Goal: Task Accomplishment & Management: Manage account settings

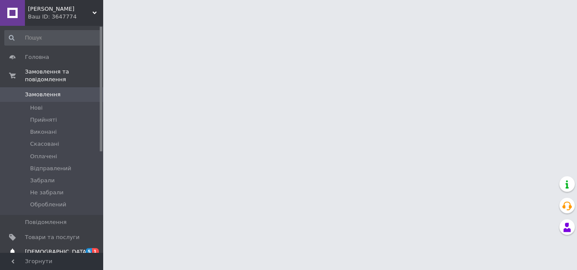
click at [52, 248] on span "[DEMOGRAPHIC_DATA]" at bounding box center [57, 252] width 64 height 8
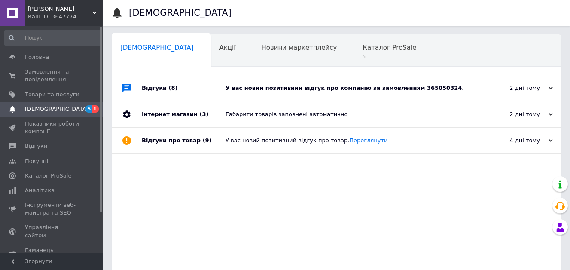
click at [454, 87] on div "У вас новий позитивний відгук про компанію за замовленням 365050324." at bounding box center [347, 88] width 242 height 8
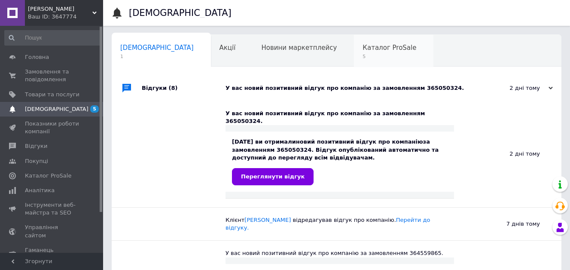
click at [363, 56] on span "5" at bounding box center [390, 56] width 54 height 6
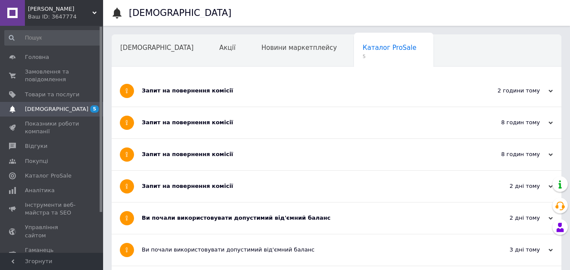
click at [314, 92] on div "Запит на повернення комісії" at bounding box center [304, 91] width 325 height 8
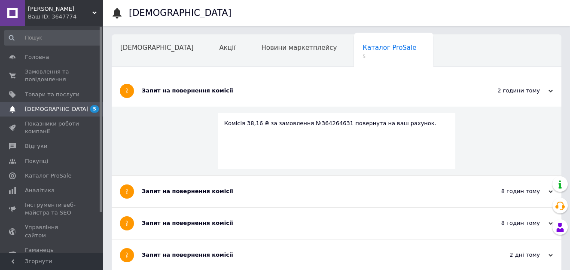
scroll to position [86, 0]
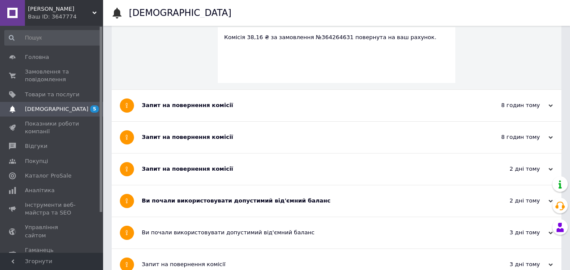
click at [311, 97] on div "Запит на повернення комісії" at bounding box center [304, 105] width 325 height 31
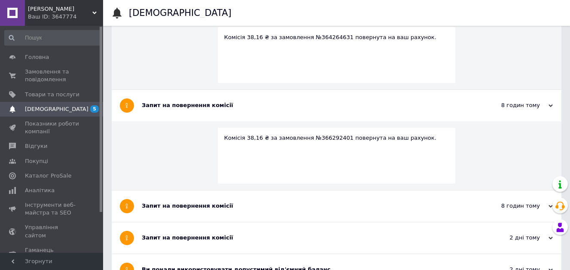
scroll to position [172, 0]
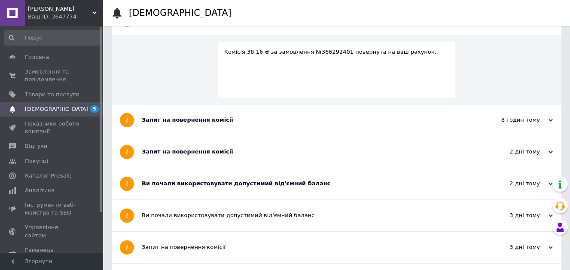
click at [300, 118] on div "Запит на повернення комісії" at bounding box center [304, 120] width 325 height 8
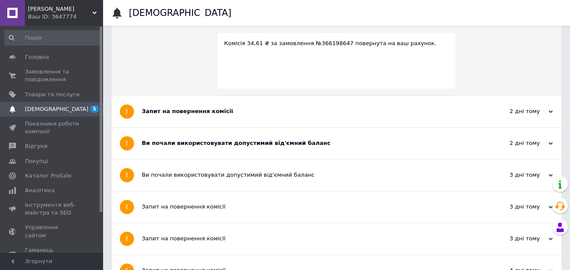
scroll to position [301, 0]
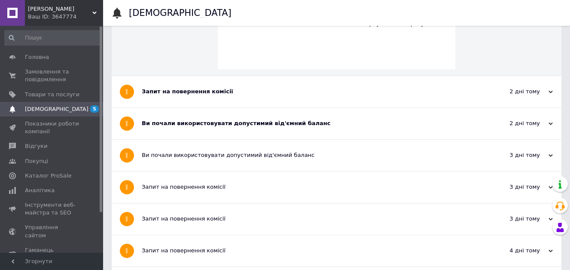
click at [294, 92] on div "Запит на повернення комісії" at bounding box center [304, 92] width 325 height 8
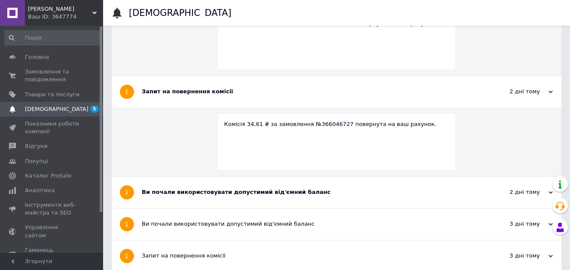
scroll to position [387, 0]
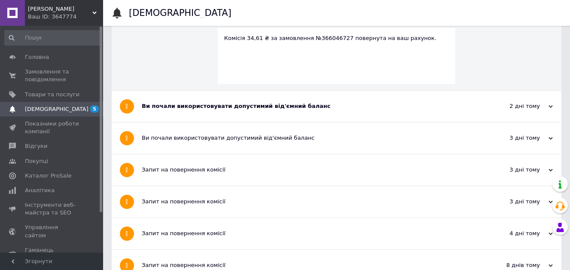
click at [343, 104] on div "Ви почали використовувати допустимий від'ємний баланс" at bounding box center [304, 106] width 325 height 8
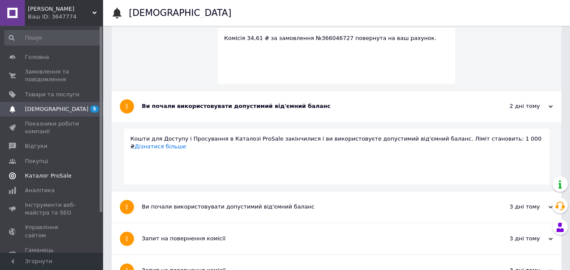
click at [55, 171] on link "Каталог ProSale" at bounding box center [53, 176] width 106 height 15
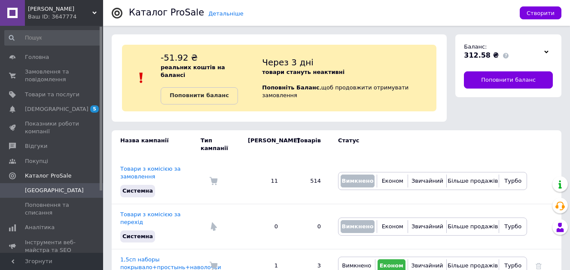
click at [551, 53] on div at bounding box center [546, 52] width 13 height 12
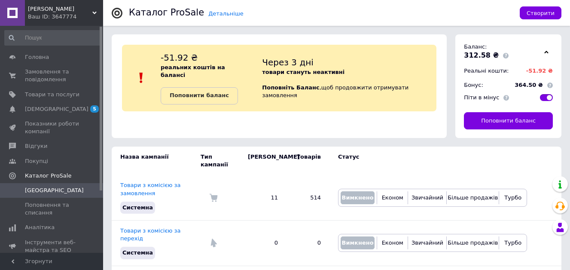
click at [549, 54] on icon at bounding box center [547, 52] width 4 height 4
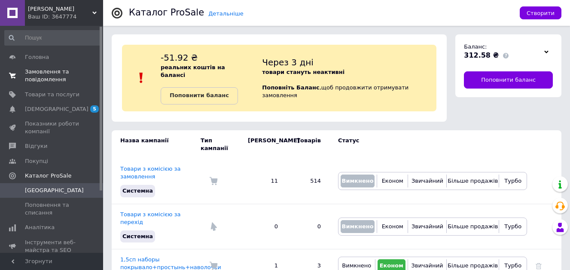
click at [42, 74] on span "Замовлення та повідомлення" at bounding box center [52, 75] width 55 height 15
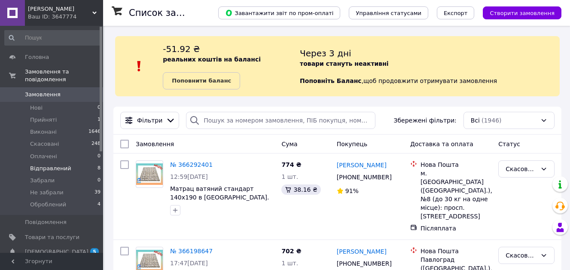
click at [62, 165] on span "Відправлений" at bounding box center [50, 169] width 41 height 8
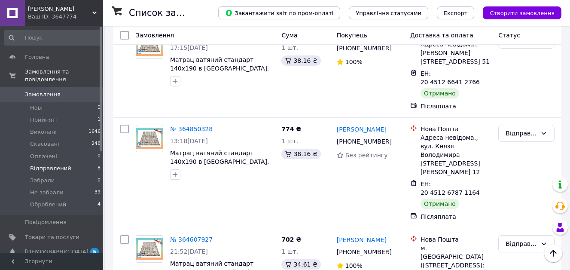
scroll to position [598, 0]
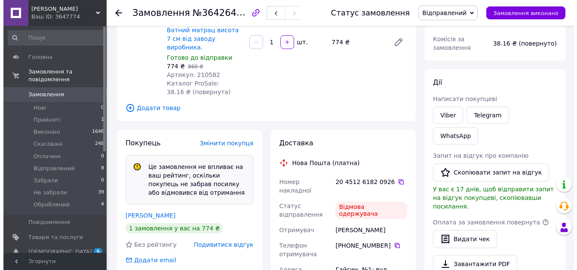
scroll to position [129, 0]
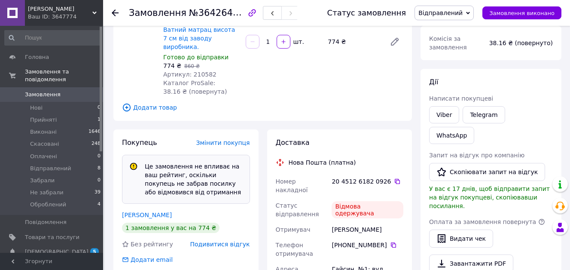
click at [223, 241] on span "Подивитися відгук" at bounding box center [220, 244] width 60 height 7
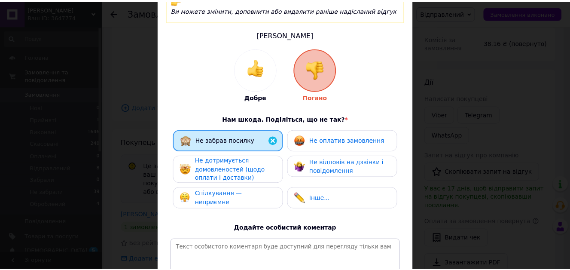
scroll to position [0, 0]
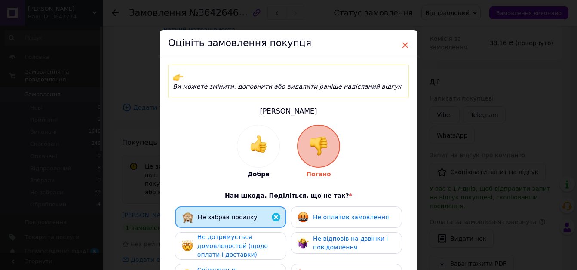
click at [403, 45] on span "×" at bounding box center [405, 45] width 8 height 15
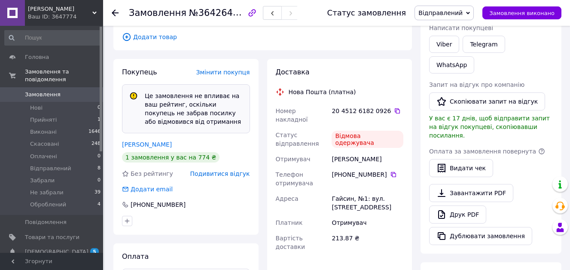
scroll to position [172, 0]
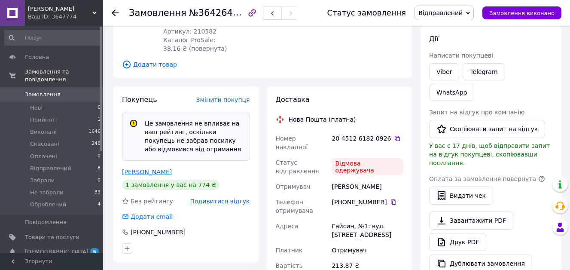
click at [141, 169] on link "Мельник Вячеслав" at bounding box center [147, 172] width 50 height 7
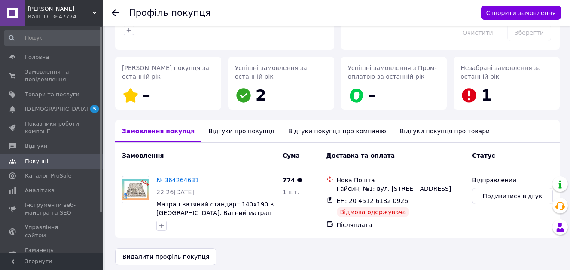
scroll to position [106, 0]
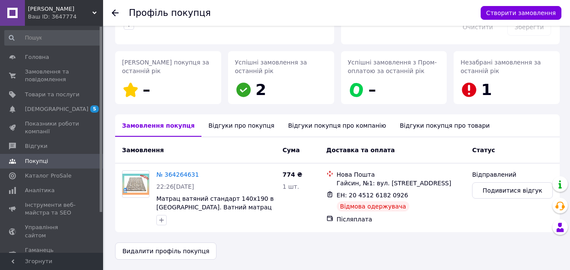
click at [230, 127] on div "Відгуки про покупця" at bounding box center [242, 125] width 80 height 22
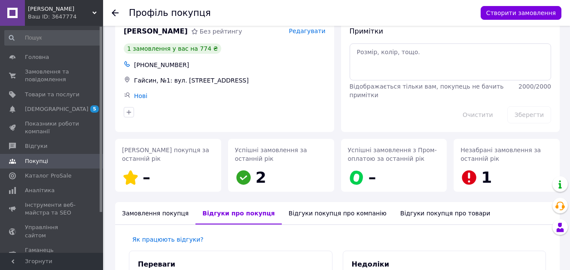
scroll to position [0, 0]
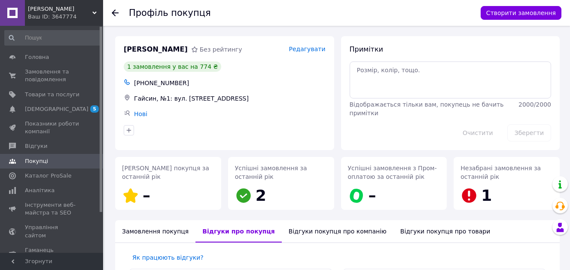
click at [115, 16] on use at bounding box center [115, 12] width 7 height 7
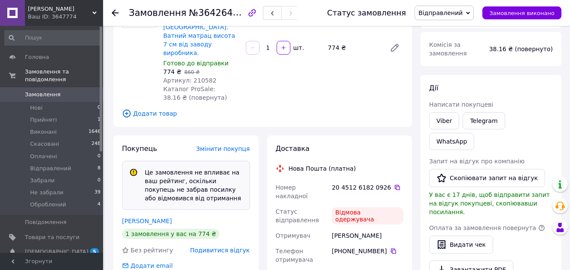
click at [439, 18] on span "Відправлений" at bounding box center [444, 13] width 59 height 15
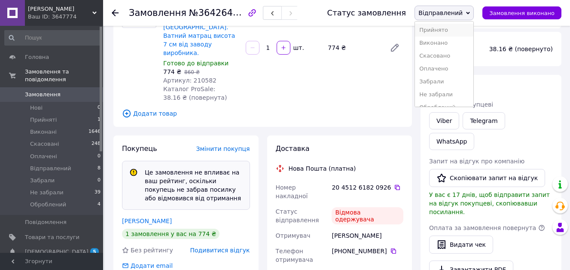
scroll to position [9, 0]
click at [447, 86] on li "Не забрали" at bounding box center [444, 85] width 58 height 13
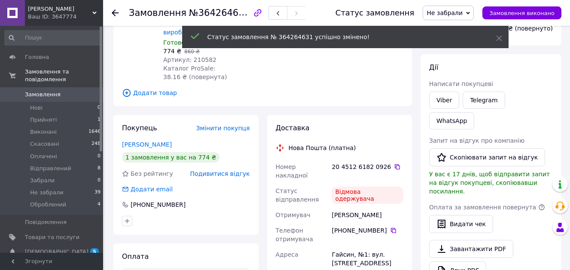
scroll to position [102, 0]
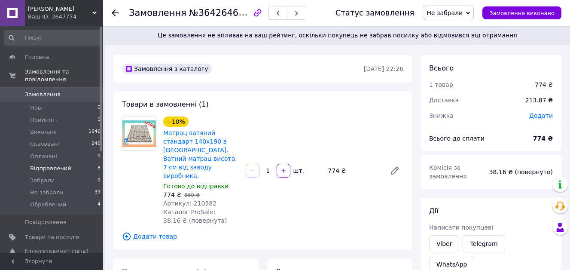
click at [37, 165] on li "Відправлений 8" at bounding box center [53, 169] width 106 height 12
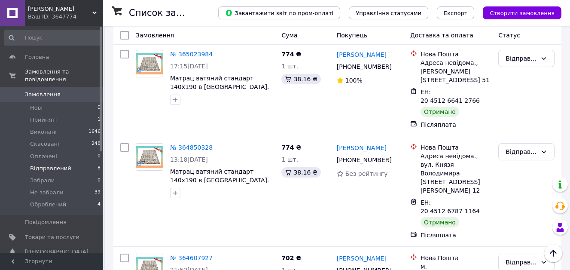
scroll to position [598, 0]
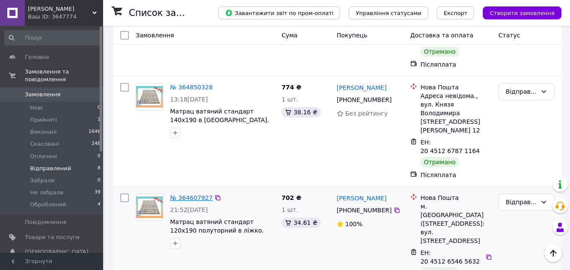
click at [184, 194] on link "№ 364607927" at bounding box center [191, 197] width 43 height 7
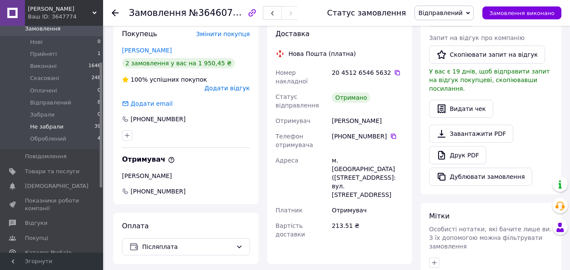
scroll to position [172, 0]
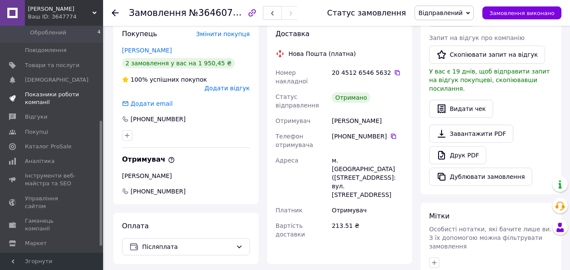
click at [44, 101] on link "Показники роботи компанії" at bounding box center [53, 98] width 106 height 22
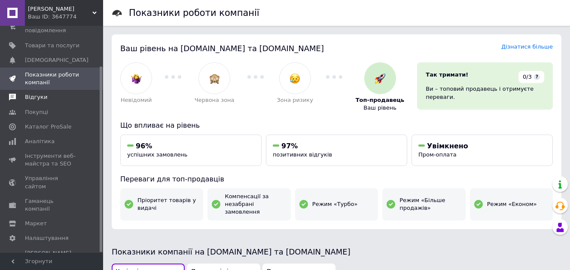
click at [52, 99] on span "Відгуки" at bounding box center [52, 97] width 55 height 8
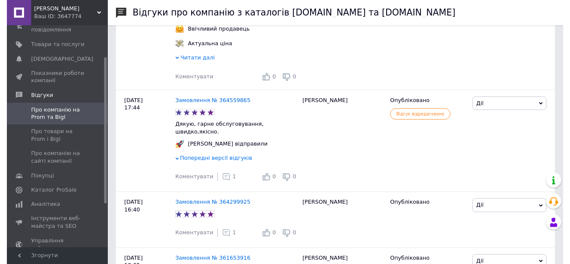
scroll to position [215, 0]
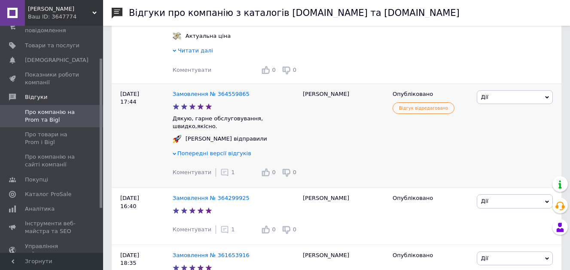
click at [231, 169] on span "1" at bounding box center [232, 172] width 3 height 6
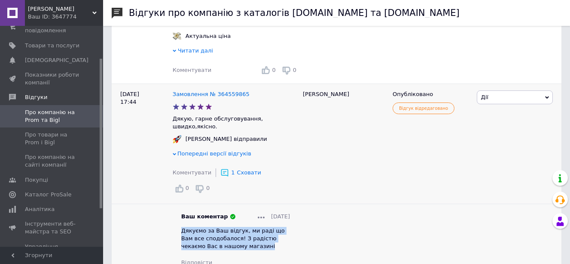
drag, startPoint x: 182, startPoint y: 209, endPoint x: 247, endPoint y: 226, distance: 67.0
click at [247, 227] on div "Дякуємо за Ваш відгук, ми раді що Вам все сподобалося! З радістю чекаємо Вас в …" at bounding box center [235, 239] width 109 height 24
copy span "Дякуємо за Ваш відгук, ми раді що Вам все сподобалося! З радістю чекаємо Вас в …"
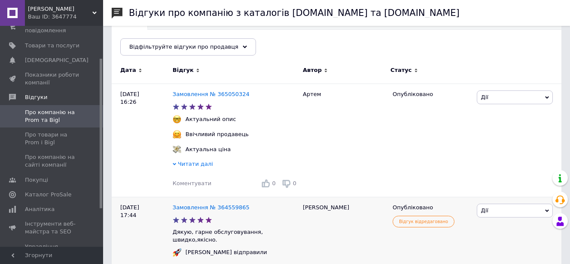
scroll to position [86, 0]
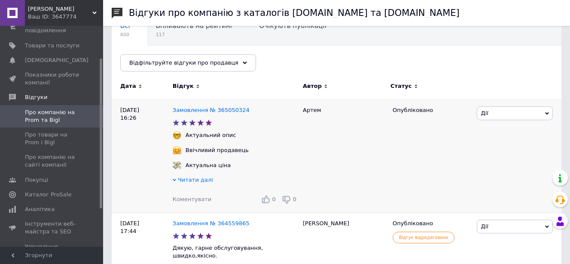
click at [185, 199] on span "Коментувати" at bounding box center [192, 199] width 39 height 6
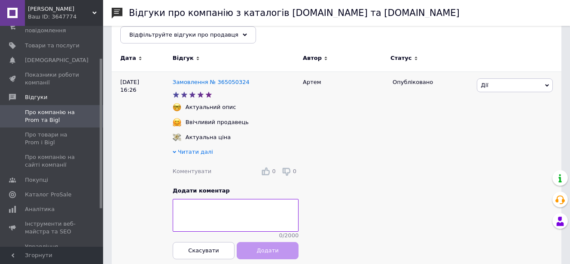
scroll to position [129, 0]
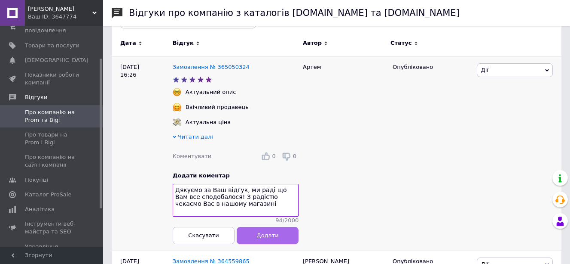
type textarea "Дякуємо за Ваш відгук, ми раді що Вам все сподобалося! З радістю чекаємо Вас в …"
click at [265, 244] on button "Додати" at bounding box center [268, 235] width 62 height 17
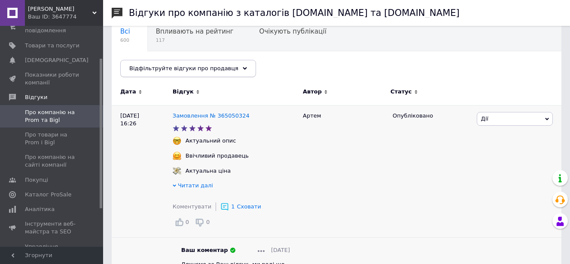
scroll to position [86, 0]
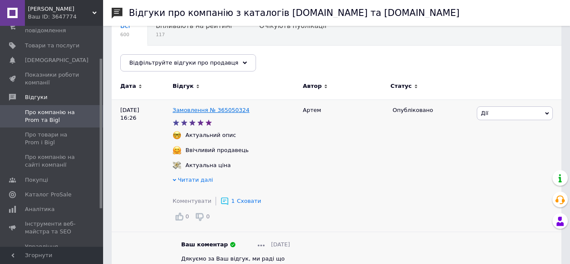
click at [181, 111] on link "Замовлення № 365050324" at bounding box center [211, 110] width 77 height 6
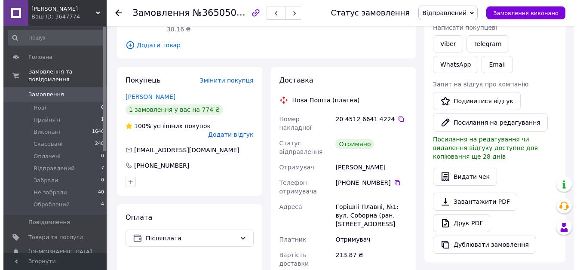
scroll to position [172, 0]
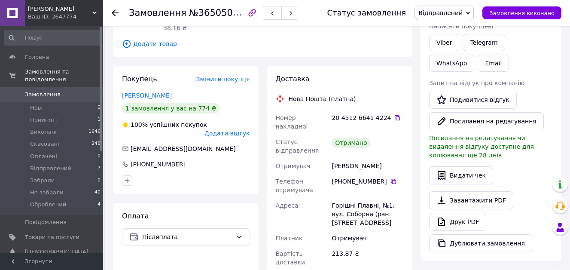
click at [230, 130] on span "Додати відгук" at bounding box center [227, 133] width 45 height 7
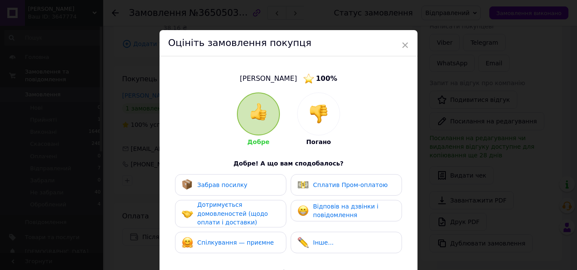
drag, startPoint x: 230, startPoint y: 179, endPoint x: 225, endPoint y: 200, distance: 21.7
click at [230, 180] on div "Забрав посилку" at bounding box center [215, 184] width 66 height 11
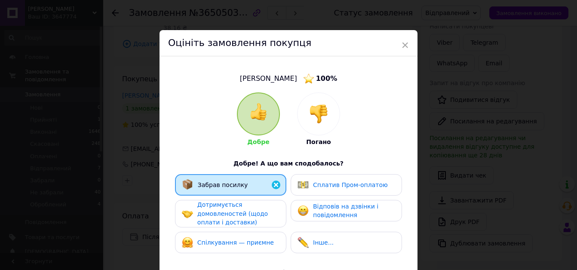
click at [224, 208] on span "Дотримується домовленостей (щодо оплати і доставки)" at bounding box center [232, 213] width 71 height 25
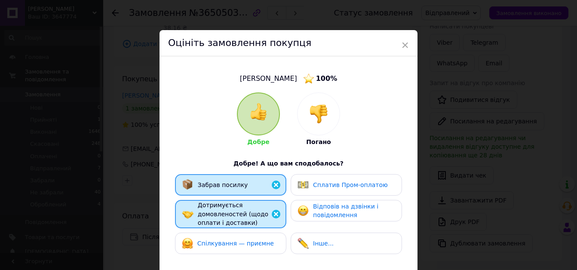
click at [218, 241] on span "Спілкування — приємне" at bounding box center [235, 243] width 77 height 7
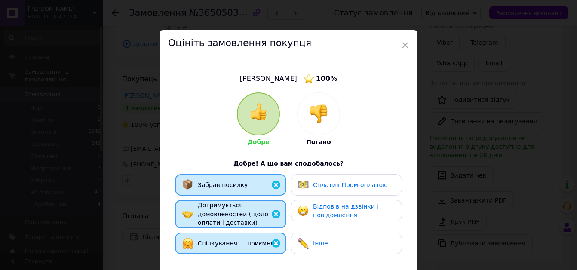
click at [328, 205] on span "Відповів на дзвінки і повідомлення" at bounding box center [345, 211] width 65 height 16
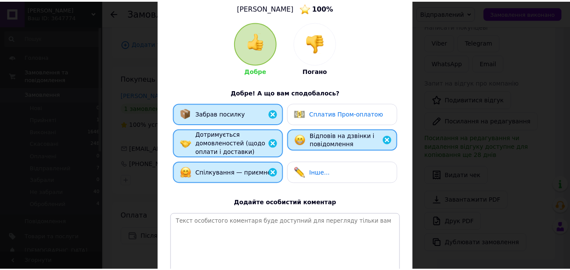
scroll to position [154, 0]
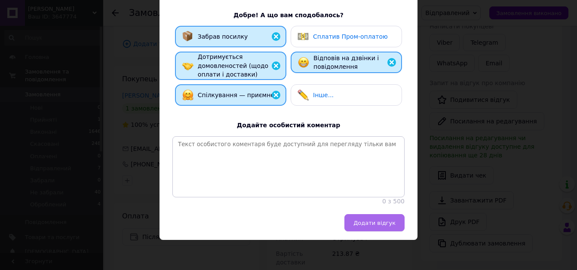
click at [369, 226] on span "Додати відгук" at bounding box center [374, 223] width 42 height 6
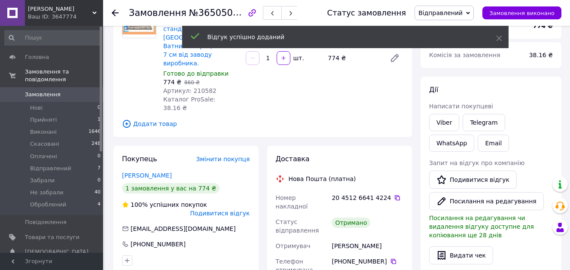
scroll to position [0, 0]
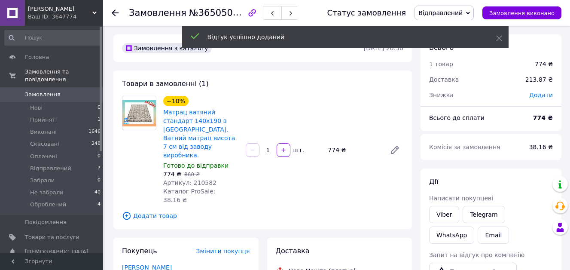
click at [443, 13] on span "Відправлений" at bounding box center [441, 12] width 44 height 7
drag, startPoint x: 500, startPoint y: 35, endPoint x: 494, endPoint y: 34, distance: 6.3
click at [500, 36] on icon at bounding box center [500, 38] width 6 height 6
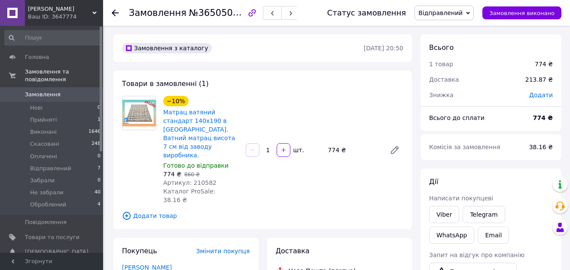
click at [447, 15] on span "Відправлений" at bounding box center [441, 12] width 44 height 7
click at [443, 38] on li "Виконано" at bounding box center [444, 43] width 58 height 13
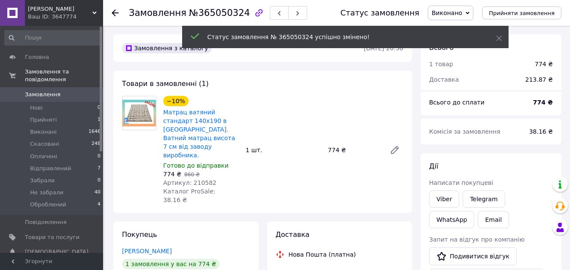
click at [63, 165] on span "Відправлений" at bounding box center [50, 169] width 41 height 8
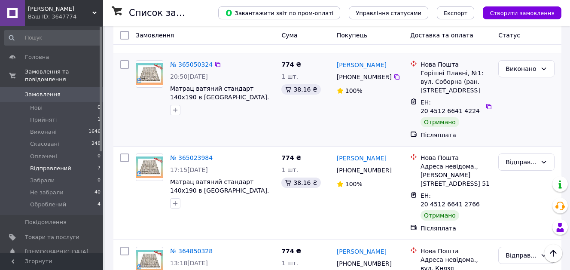
scroll to position [521, 0]
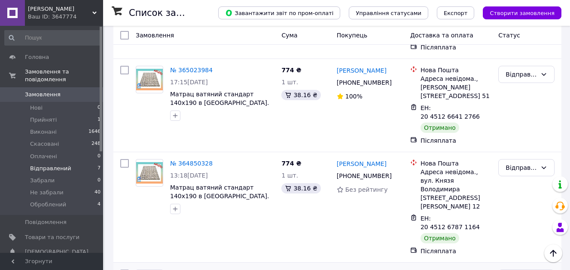
click at [187, 269] on div "№ 364607927" at bounding box center [191, 274] width 44 height 10
click at [187, 270] on link "№ 364607927" at bounding box center [191, 273] width 43 height 7
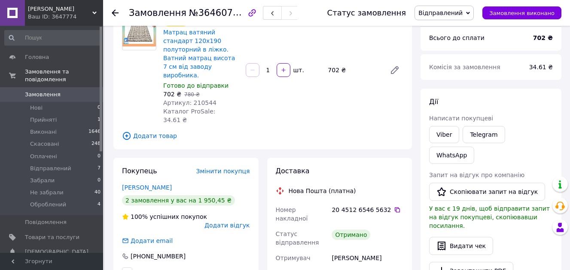
scroll to position [75, 0]
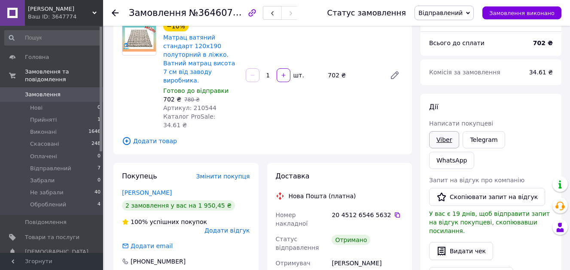
click at [438, 141] on link "Viber" at bounding box center [444, 139] width 30 height 17
click at [463, 13] on span "Відправлений" at bounding box center [441, 12] width 44 height 7
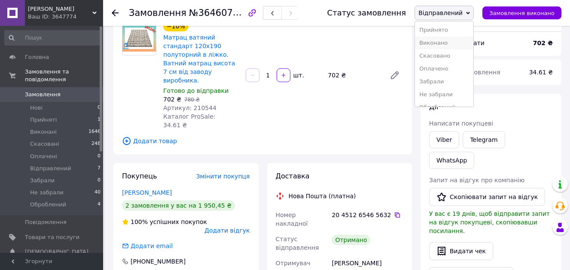
click at [449, 45] on li "Виконано" at bounding box center [444, 43] width 58 height 13
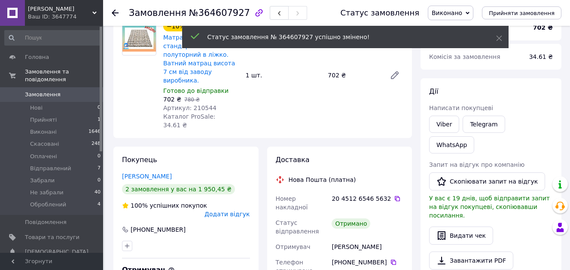
scroll to position [118, 0]
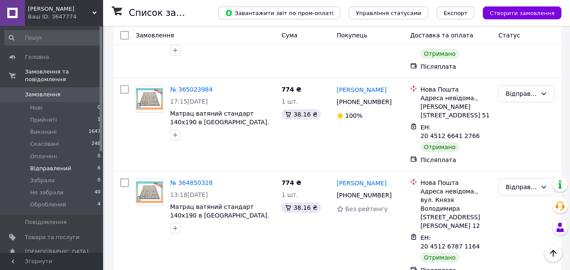
scroll to position [394, 0]
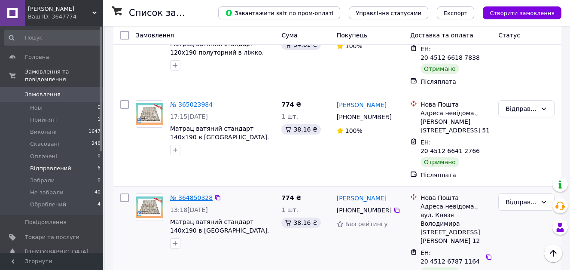
click at [192, 194] on link "№ 364850328" at bounding box center [191, 197] width 43 height 7
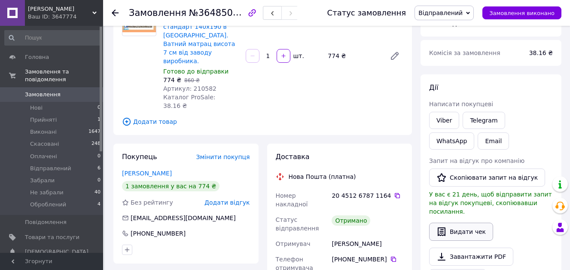
scroll to position [93, 0]
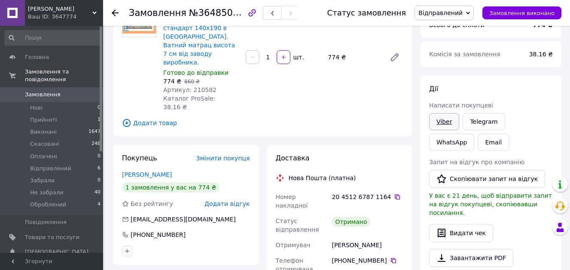
click at [442, 123] on link "Viber" at bounding box center [444, 121] width 30 height 17
click at [463, 9] on span "Відправлений" at bounding box center [441, 12] width 44 height 7
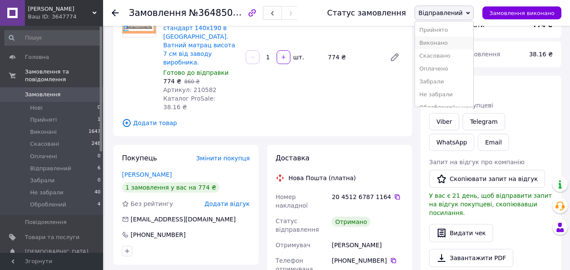
click at [443, 43] on li "Виконано" at bounding box center [444, 43] width 58 height 13
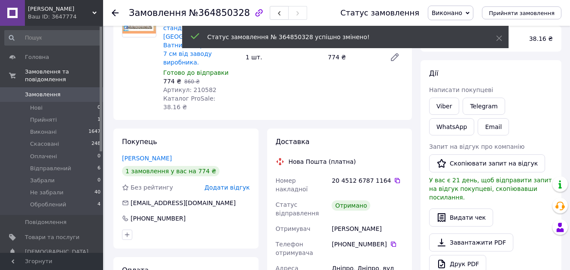
scroll to position [31, 0]
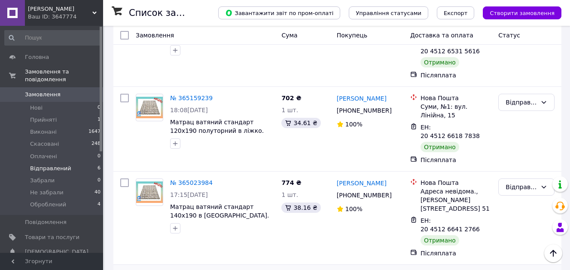
scroll to position [308, 0]
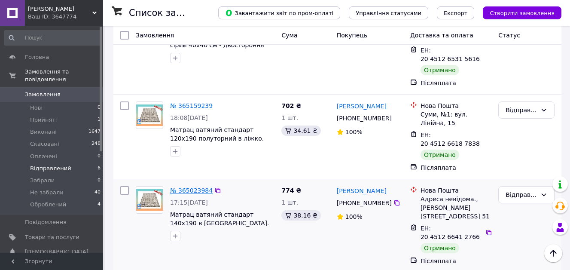
click at [190, 187] on link "№ 365023984" at bounding box center [191, 190] width 43 height 7
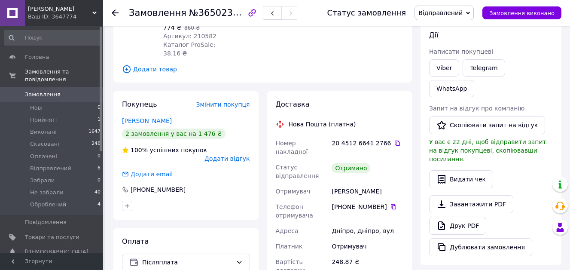
scroll to position [136, 0]
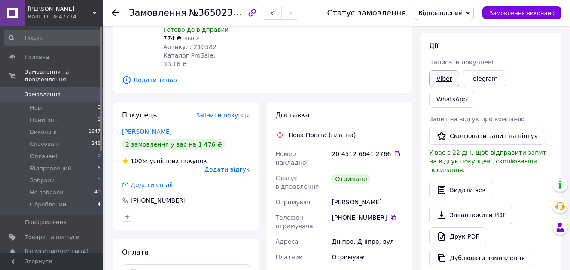
click at [441, 80] on link "Viber" at bounding box center [444, 78] width 30 height 17
click at [443, 12] on span "Відправлений" at bounding box center [441, 12] width 44 height 7
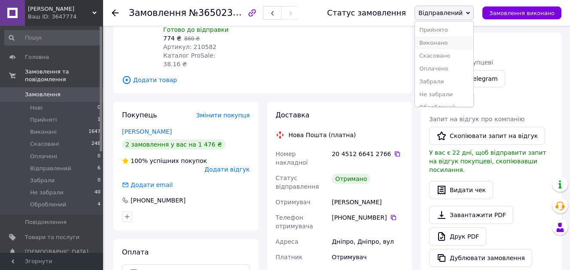
click at [445, 46] on li "Виконано" at bounding box center [444, 43] width 58 height 13
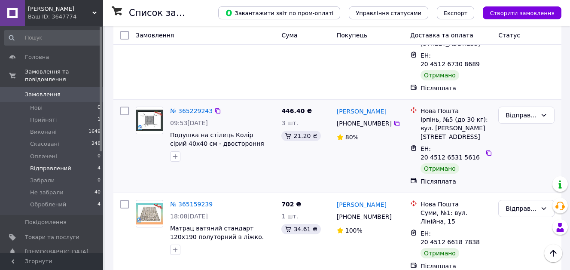
scroll to position [259, 0]
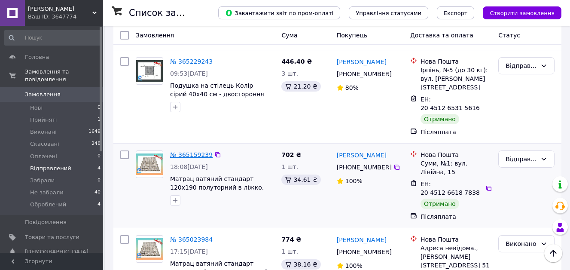
click at [183, 151] on link "№ 365159239" at bounding box center [191, 154] width 43 height 7
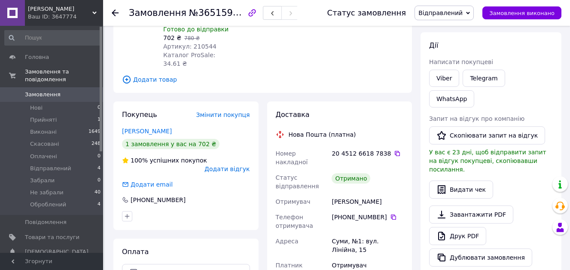
scroll to position [87, 0]
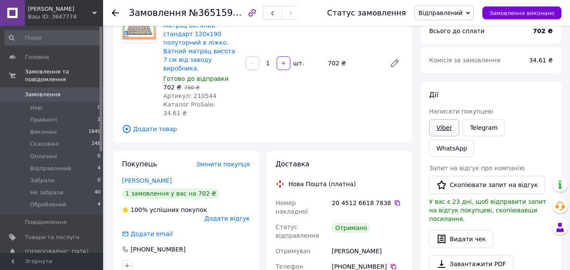
click at [442, 128] on link "Viber" at bounding box center [444, 127] width 30 height 17
click at [463, 12] on span "Відправлений" at bounding box center [441, 12] width 44 height 7
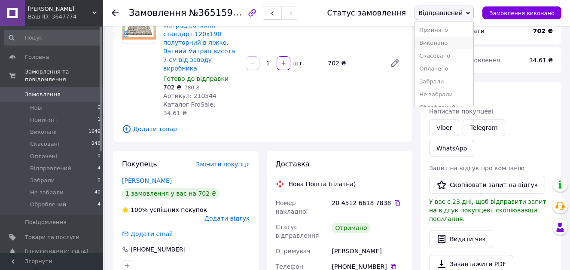
click at [455, 39] on li "Виконано" at bounding box center [444, 43] width 58 height 13
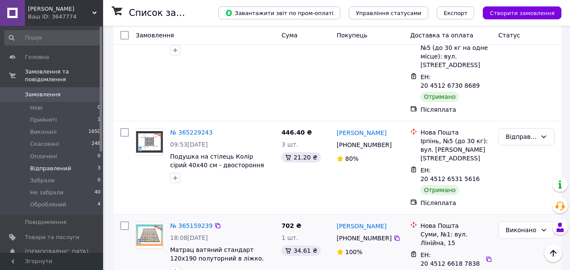
scroll to position [173, 0]
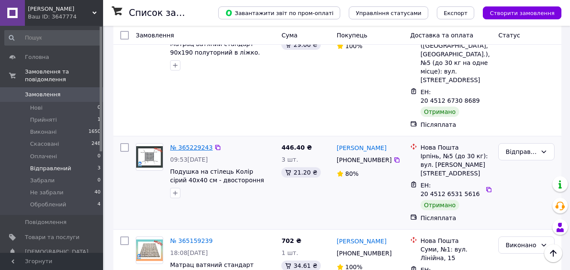
click at [193, 144] on link "№ 365229243" at bounding box center [191, 147] width 43 height 7
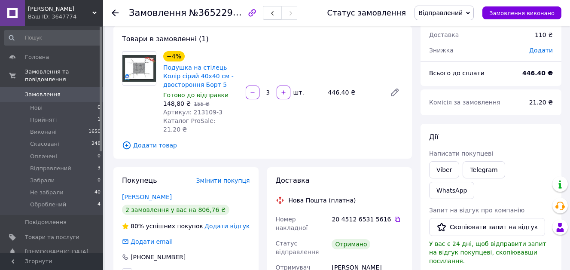
scroll to position [130, 0]
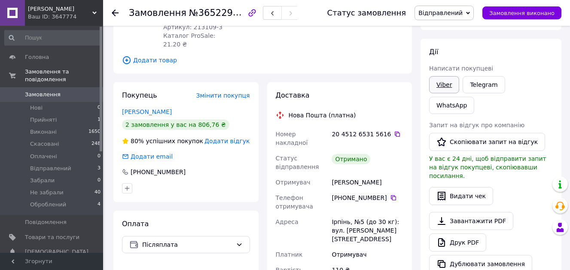
click at [442, 86] on link "Viber" at bounding box center [444, 84] width 30 height 17
click at [459, 15] on span "Відправлений" at bounding box center [441, 12] width 44 height 7
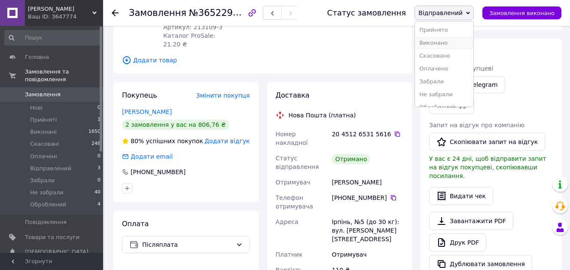
click at [459, 40] on li "Виконано" at bounding box center [444, 43] width 58 height 13
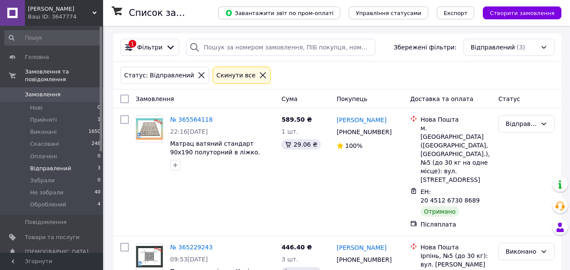
scroll to position [98, 0]
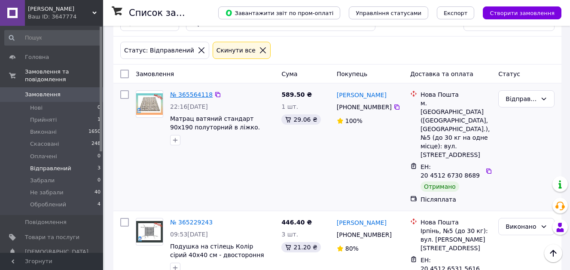
click at [195, 98] on link "№ 365564118" at bounding box center [191, 94] width 43 height 7
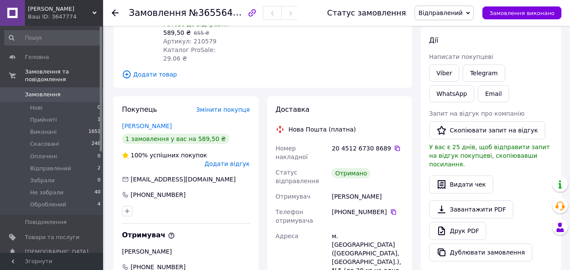
scroll to position [141, 0]
click at [441, 74] on link "Viber" at bounding box center [444, 73] width 30 height 17
click at [460, 8] on span "Відправлений" at bounding box center [444, 13] width 59 height 15
click at [454, 39] on li "Виконано" at bounding box center [444, 43] width 58 height 13
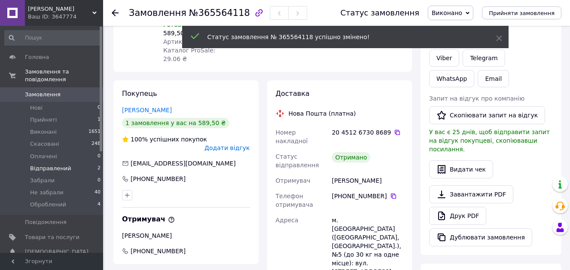
click at [55, 165] on span "Відправлений" at bounding box center [50, 169] width 41 height 8
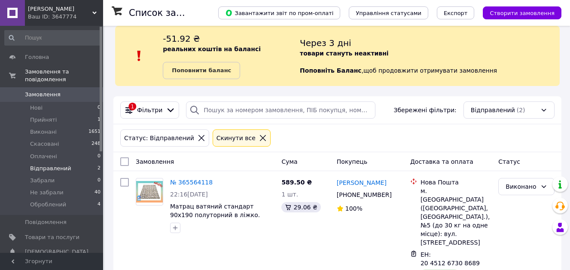
scroll to position [13, 0]
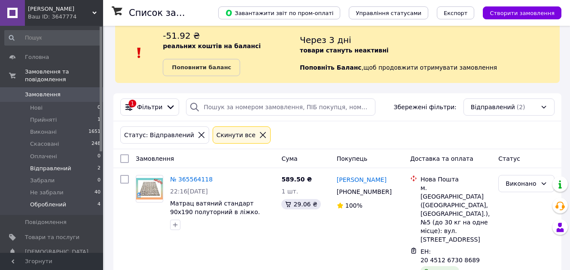
click at [52, 202] on li "Оброблений 4" at bounding box center [53, 207] width 106 height 16
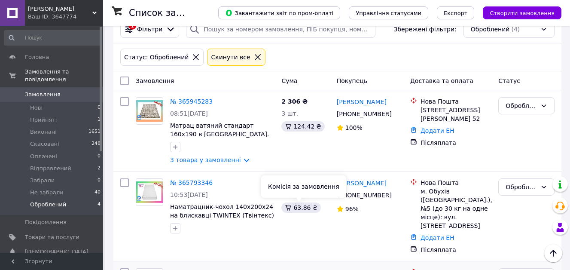
scroll to position [78, 0]
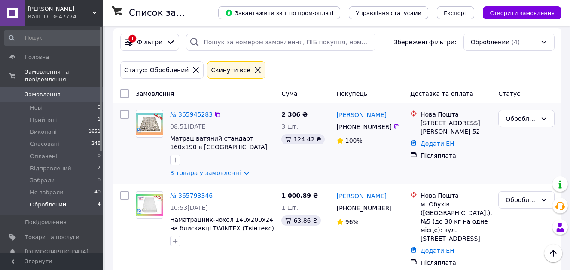
click at [188, 111] on link "№ 365945283" at bounding box center [191, 114] width 43 height 7
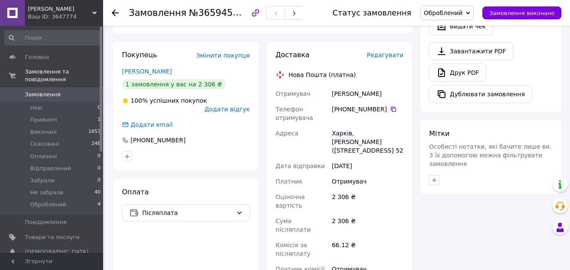
scroll to position [551, 0]
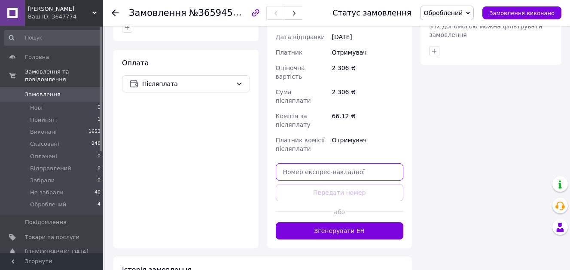
click at [334, 163] on input "text" at bounding box center [340, 171] width 128 height 17
paste input "59001473497819"
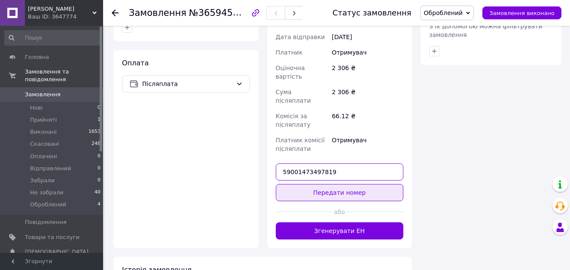
type input "59001473497819"
click at [327, 184] on button "Передати номер" at bounding box center [340, 192] width 128 height 17
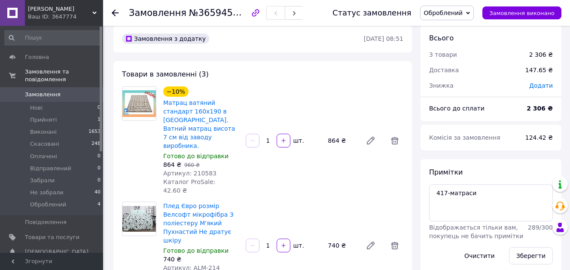
scroll to position [0, 0]
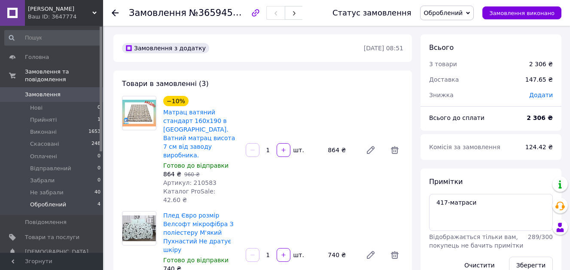
click at [52, 201] on span "Оброблений" at bounding box center [48, 205] width 36 height 8
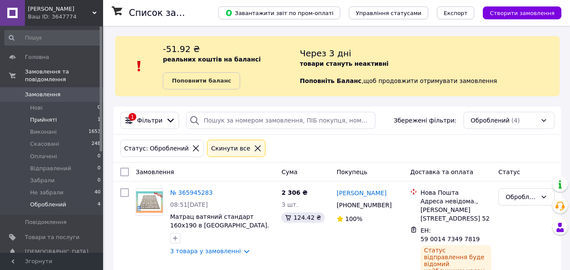
click at [52, 116] on span "Прийняті" at bounding box center [43, 120] width 27 height 8
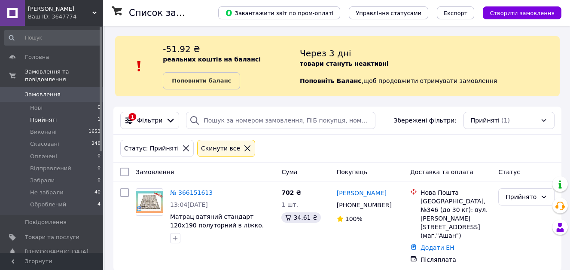
scroll to position [1, 0]
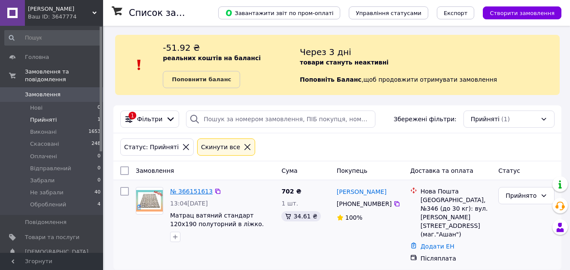
click at [192, 194] on link "№ 366151613" at bounding box center [191, 191] width 43 height 7
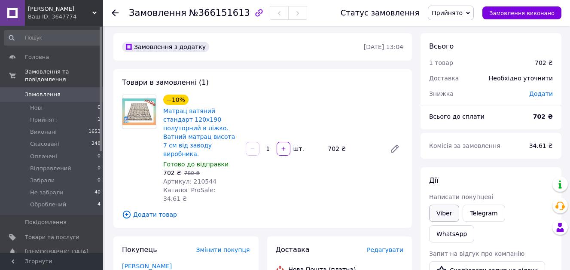
click at [440, 212] on link "Viber" at bounding box center [444, 213] width 30 height 17
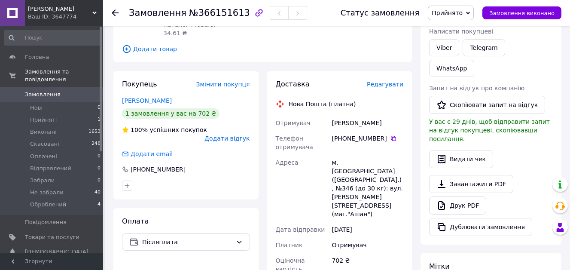
scroll to position [216, 0]
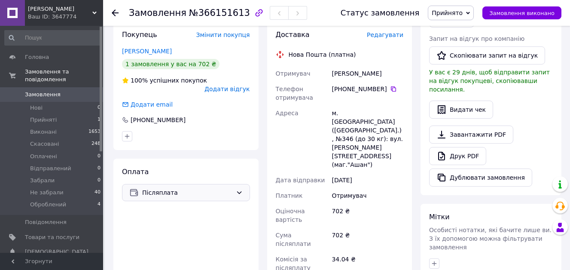
click at [191, 188] on span "Післяплата" at bounding box center [187, 192] width 90 height 9
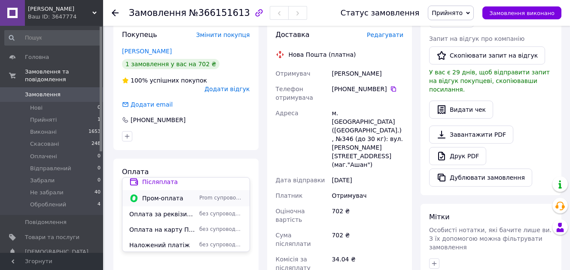
scroll to position [5, 0]
click at [173, 226] on span "Оплата на карту Приват банку" at bounding box center [162, 228] width 67 height 9
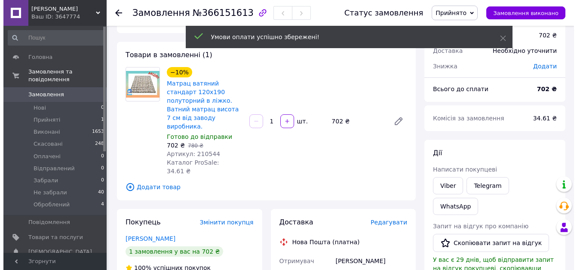
scroll to position [86, 0]
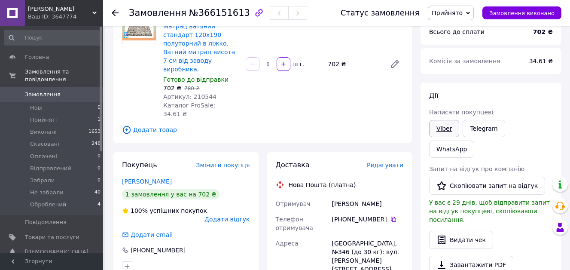
click at [448, 131] on link "Viber" at bounding box center [444, 128] width 30 height 17
click at [388, 162] on span "Редагувати" at bounding box center [385, 165] width 37 height 7
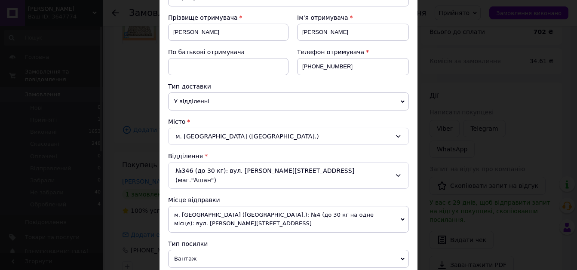
scroll to position [129, 0]
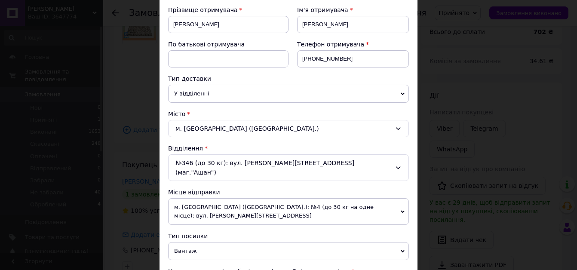
click at [229, 164] on div "№346 (до 30 кг): вул. [PERSON_NAME][STREET_ADDRESS] (маг."Ашан")" at bounding box center [288, 167] width 241 height 27
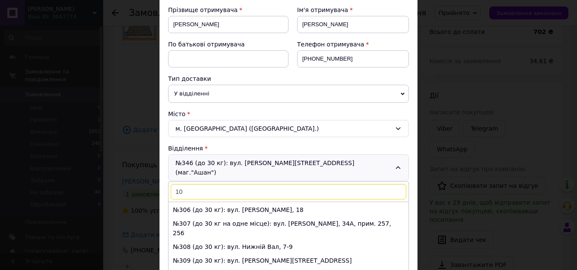
scroll to position [0, 0]
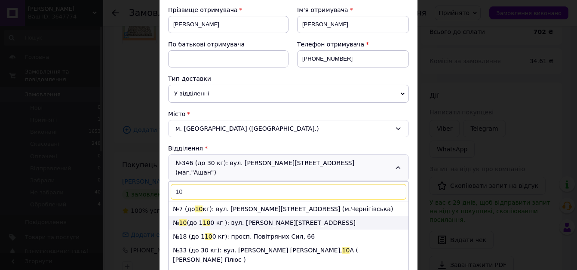
type input "10"
click at [205, 219] on span "10" at bounding box center [206, 222] width 8 height 7
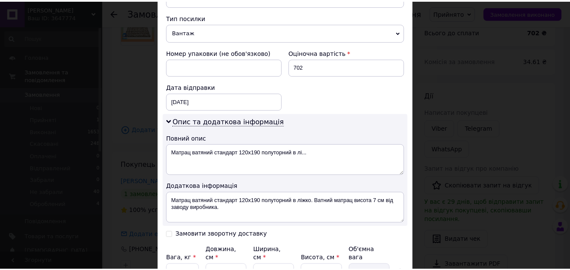
scroll to position [421, 0]
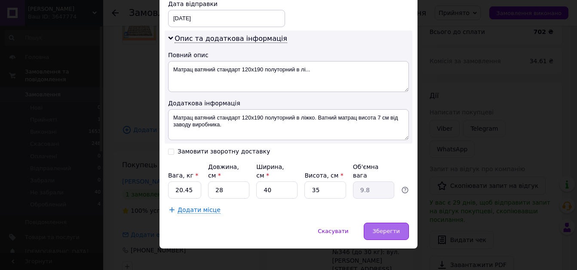
click at [391, 228] on span "Зберегти" at bounding box center [386, 231] width 27 height 6
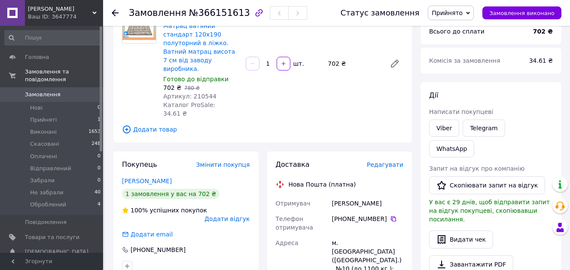
scroll to position [86, 0]
click at [472, 9] on span "Прийнято" at bounding box center [451, 13] width 46 height 15
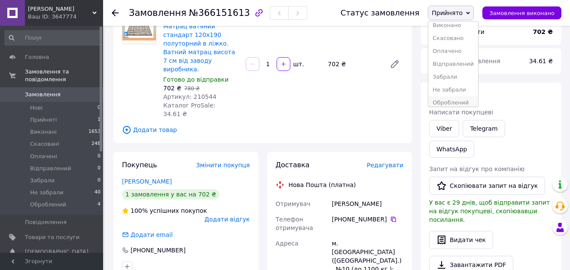
scroll to position [9, 0]
click at [458, 101] on li "Оброблений" at bounding box center [454, 98] width 50 height 13
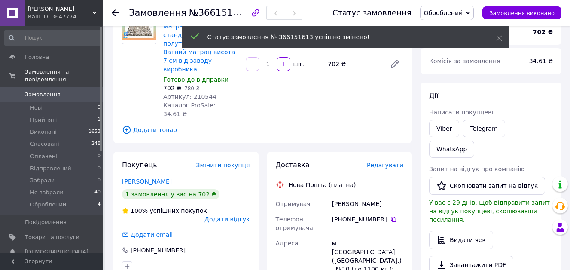
click at [57, 91] on span "Замовлення" at bounding box center [52, 95] width 55 height 8
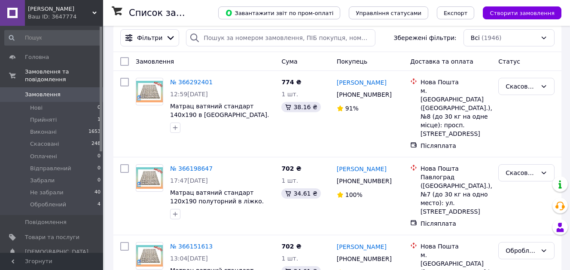
scroll to position [86, 0]
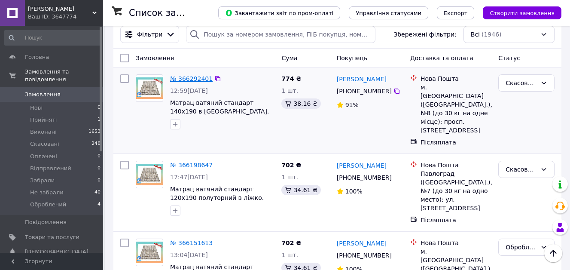
click at [181, 76] on link "№ 366292401" at bounding box center [191, 78] width 43 height 7
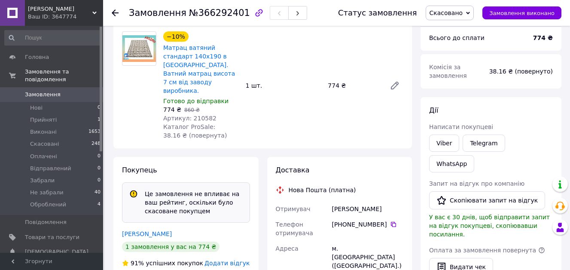
scroll to position [128, 0]
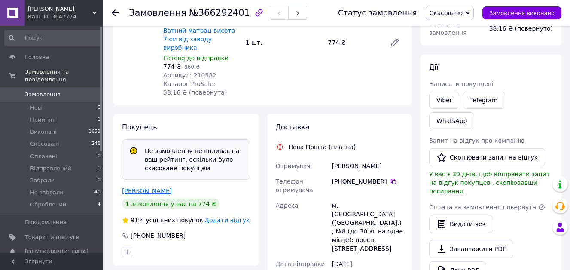
click at [154, 187] on link "[PERSON_NAME]" at bounding box center [147, 190] width 50 height 7
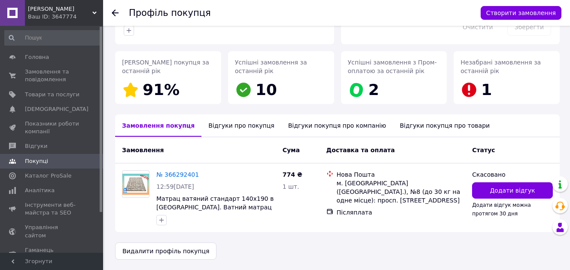
click at [218, 137] on div "Відгуки про покупця" at bounding box center [242, 125] width 80 height 22
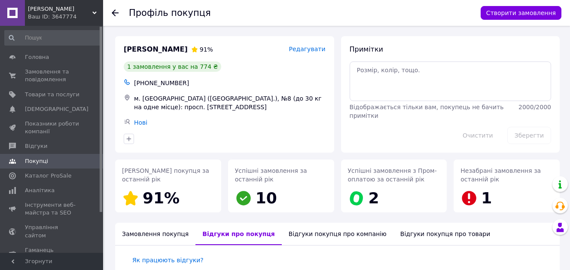
click at [117, 11] on icon at bounding box center [115, 12] width 7 height 7
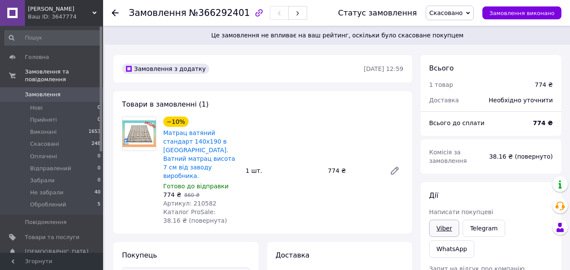
click at [437, 224] on link "Viber" at bounding box center [444, 228] width 30 height 17
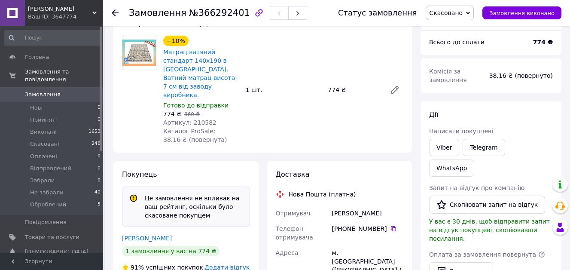
scroll to position [86, 0]
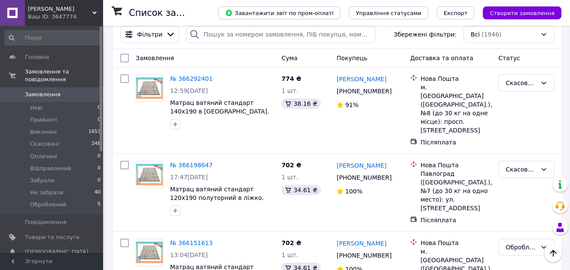
scroll to position [129, 0]
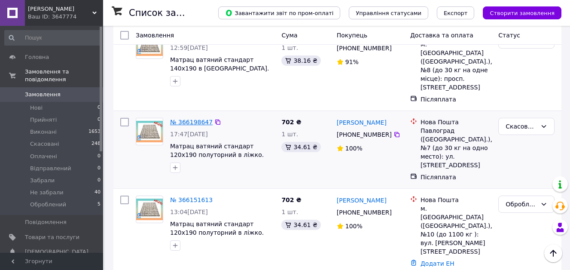
click at [188, 119] on link "№ 366198647" at bounding box center [191, 122] width 43 height 7
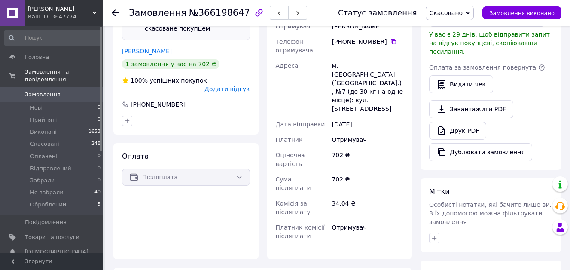
scroll to position [171, 0]
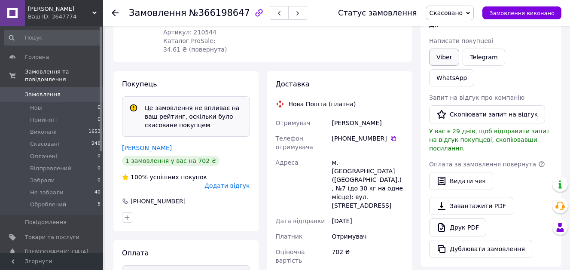
click at [445, 54] on link "Viber" at bounding box center [444, 57] width 30 height 17
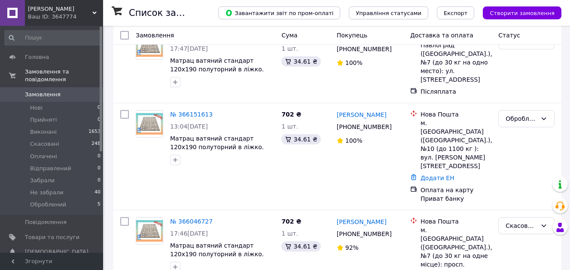
scroll to position [215, 0]
click at [197, 110] on link "№ 366151613" at bounding box center [191, 113] width 43 height 7
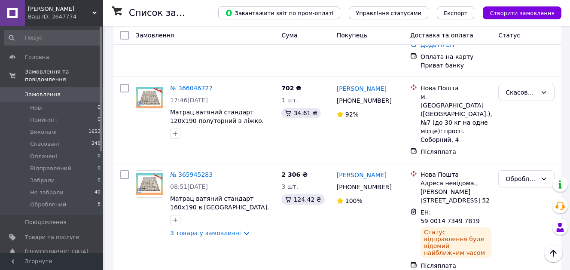
scroll to position [301, 0]
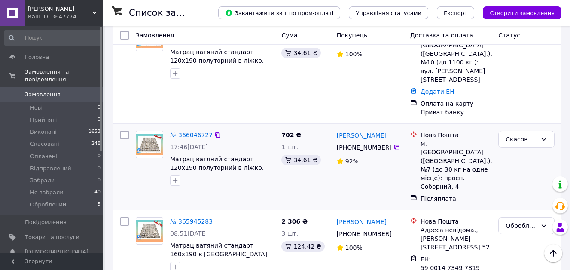
click at [193, 132] on link "№ 366046727" at bounding box center [191, 135] width 43 height 7
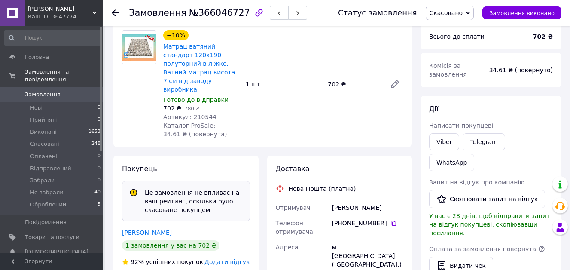
scroll to position [86, 0]
click at [443, 142] on link "Viber" at bounding box center [444, 142] width 30 height 17
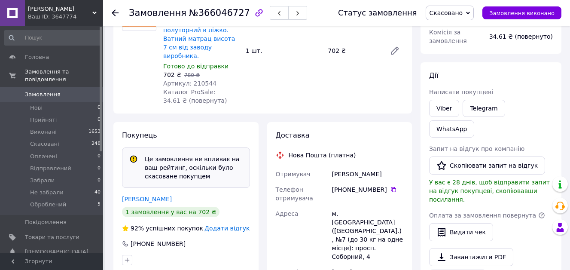
scroll to position [129, 0]
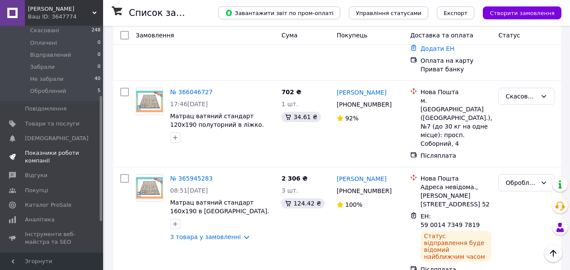
scroll to position [129, 0]
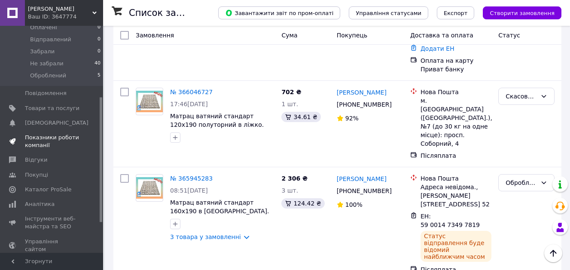
click at [64, 134] on span "Показники роботи компанії" at bounding box center [52, 141] width 55 height 15
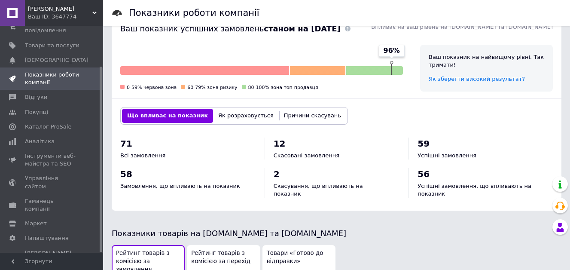
scroll to position [301, 0]
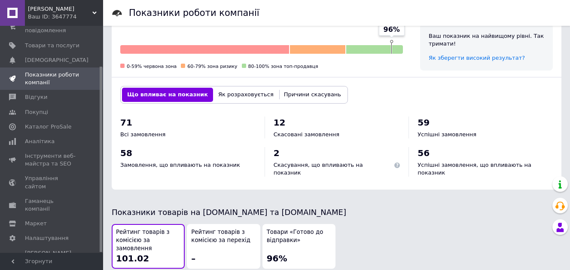
click at [304, 150] on div "2 Скасування, що впливають на показник" at bounding box center [337, 162] width 127 height 30
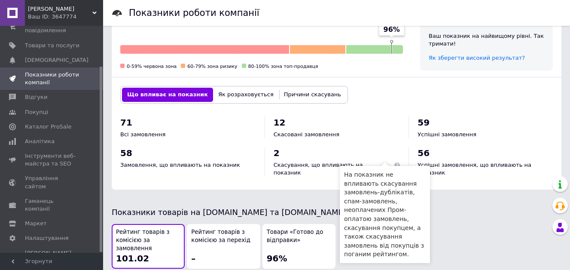
click at [395, 163] on span at bounding box center [398, 166] width 6 height 6
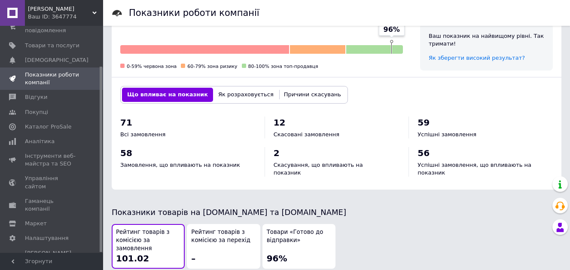
click at [299, 88] on button "Причини скасувань" at bounding box center [312, 95] width 67 height 14
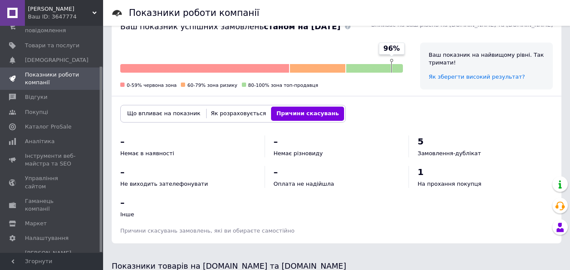
scroll to position [320, 0]
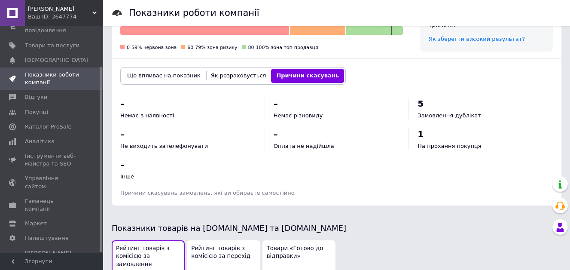
click at [230, 74] on button "Як розраховується" at bounding box center [239, 76] width 66 height 14
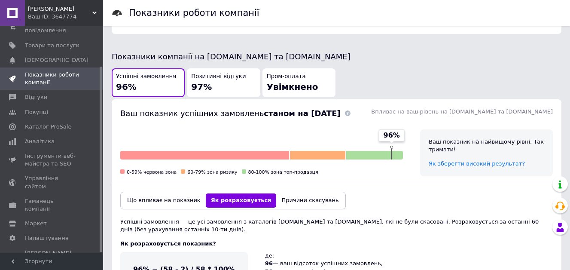
scroll to position [191, 0]
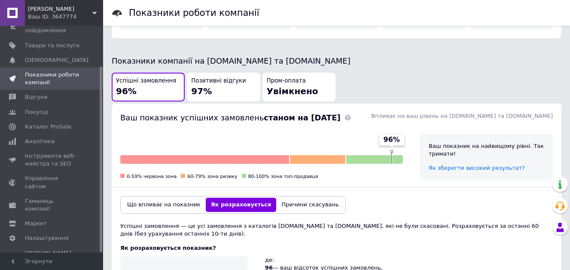
click at [152, 198] on button "Що впливає на показник" at bounding box center [164, 205] width 84 height 14
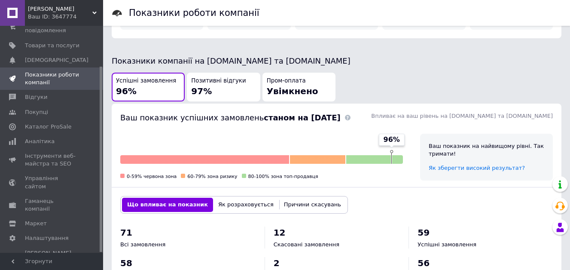
click at [294, 198] on button "Причини скасувань" at bounding box center [312, 205] width 67 height 14
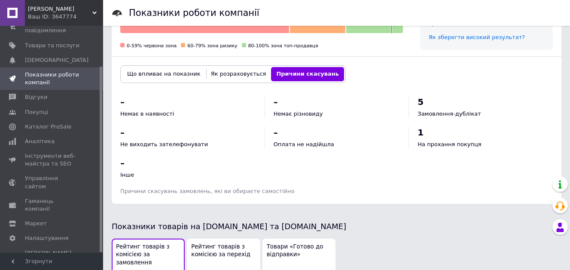
scroll to position [320, 0]
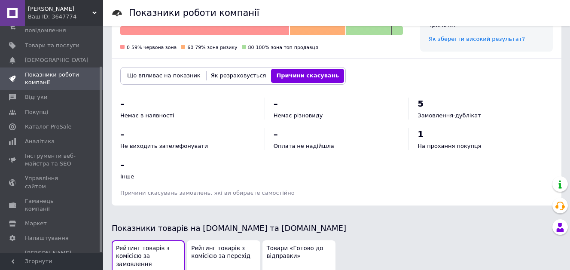
click at [237, 75] on button "Як розраховується" at bounding box center [239, 76] width 66 height 14
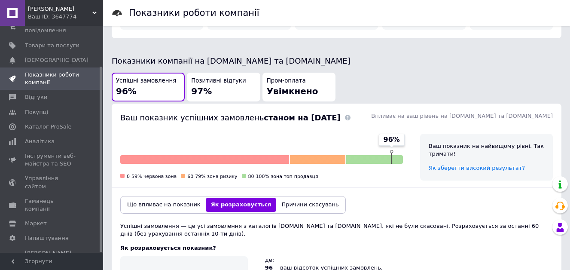
scroll to position [0, 0]
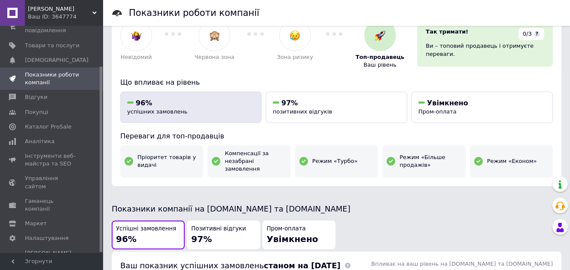
click at [151, 93] on button "96% успішних замовлень" at bounding box center [190, 107] width 141 height 31
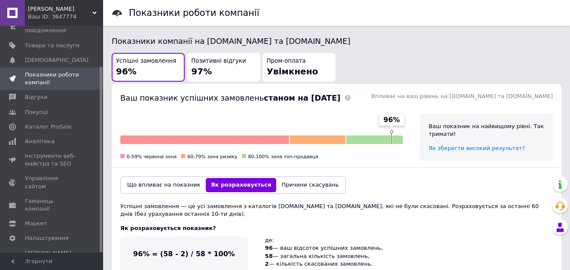
scroll to position [211, 0]
click at [149, 58] on div "Успішні замовлення 96%" at bounding box center [148, 67] width 64 height 20
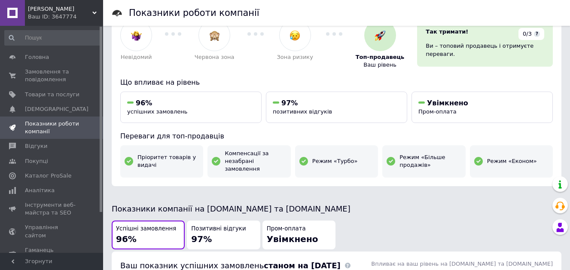
scroll to position [0, 0]
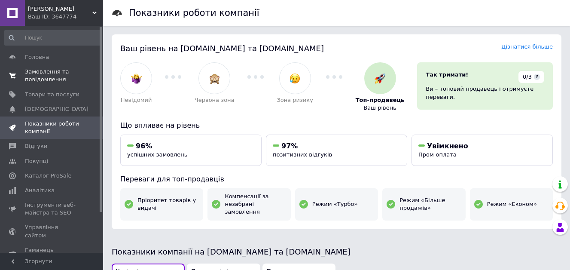
click at [34, 73] on span "Замовлення та повідомлення" at bounding box center [52, 75] width 55 height 15
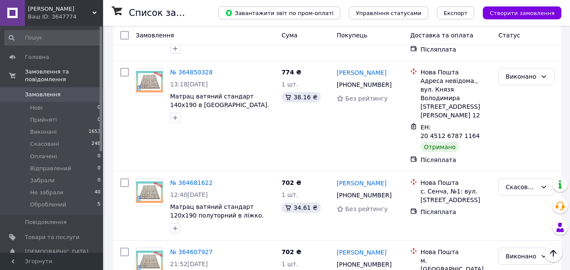
scroll to position [1456, 0]
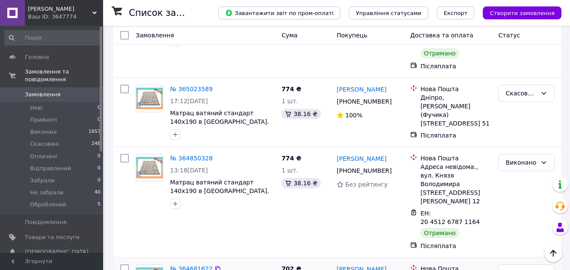
click at [185, 265] on link "№ 364681622" at bounding box center [191, 268] width 43 height 7
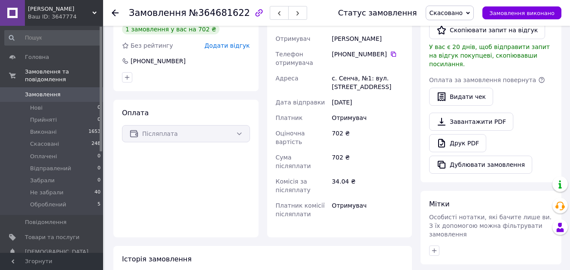
scroll to position [107, 0]
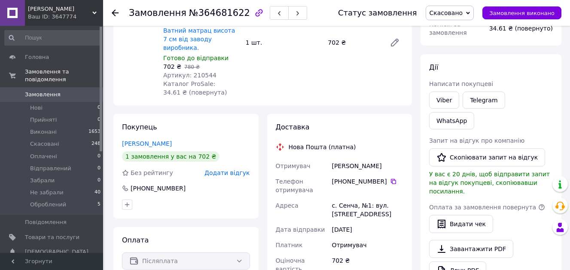
click at [147, 140] on link "[PERSON_NAME]" at bounding box center [147, 143] width 50 height 7
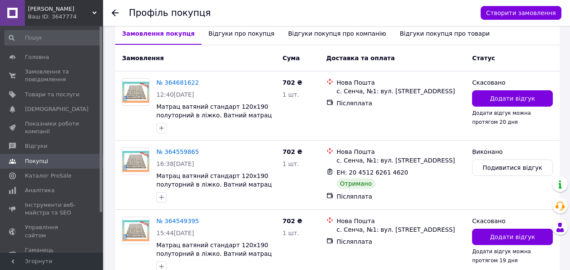
scroll to position [201, 0]
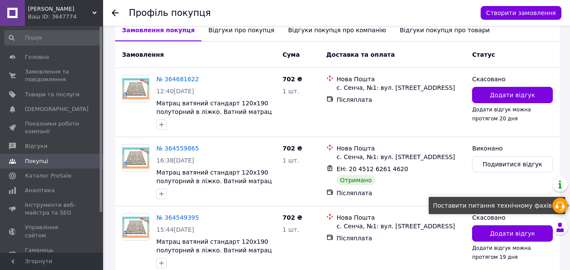
click at [564, 206] on use at bounding box center [560, 206] width 9 height 9
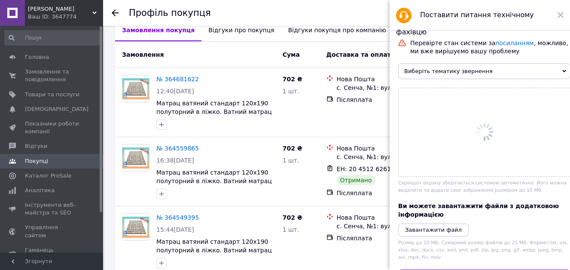
click at [456, 67] on span "Виберіть тематику звернення" at bounding box center [485, 71] width 172 height 16
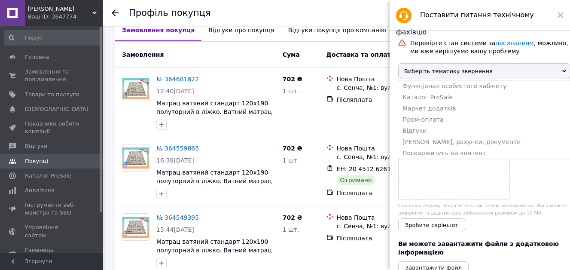
click at [456, 67] on span "Виберіть тематику звернення" at bounding box center [485, 71] width 172 height 16
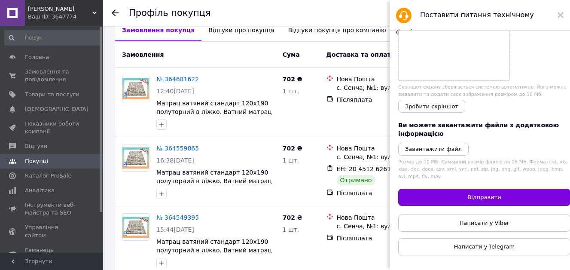
scroll to position [13, 0]
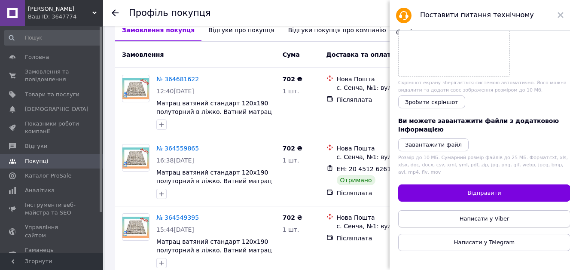
click at [485, 216] on span "Написати у Viber" at bounding box center [485, 218] width 50 height 6
click at [561, 17] on icon at bounding box center [561, 15] width 6 height 6
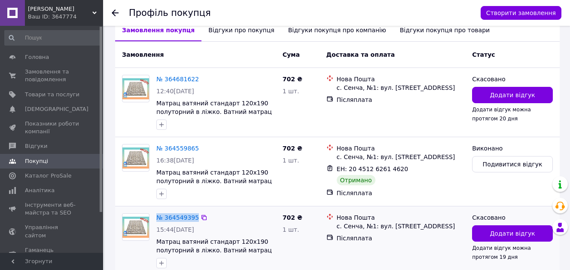
drag, startPoint x: 217, startPoint y: 218, endPoint x: 154, endPoint y: 222, distance: 62.9
click at [141, 225] on div "№ 364549395 15:44[DATE] Матрац ватяний стандарт 120х190 полуторний в ліжко. Ват…" at bounding box center [199, 241] width 161 height 62
copy div "№ 364549395"
drag, startPoint x: 212, startPoint y: 149, endPoint x: 154, endPoint y: 150, distance: 57.2
click at [154, 150] on div "№ 364559865 16:38[DATE] Матрац ватяний стандарт 120х190 полуторний в ліжко. Ват…" at bounding box center [216, 172] width 126 height 62
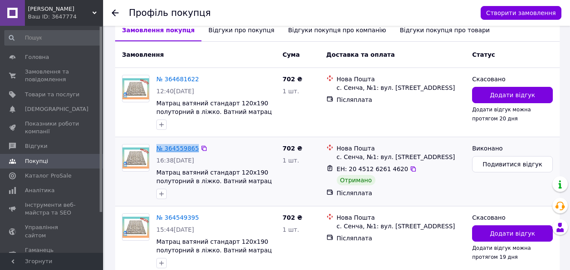
copy div "№ 364559865"
drag, startPoint x: 216, startPoint y: 78, endPoint x: 156, endPoint y: 81, distance: 60.2
click at [156, 81] on div "№ 364681622" at bounding box center [216, 79] width 121 height 10
copy div "№ 364681622"
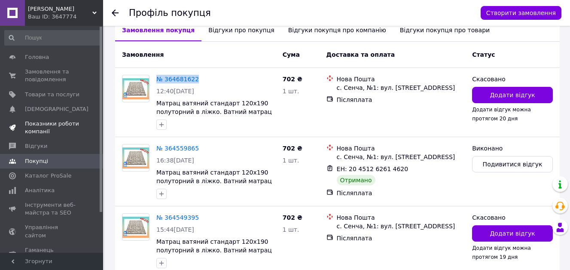
click at [66, 126] on span "Показники роботи компанії" at bounding box center [52, 127] width 55 height 15
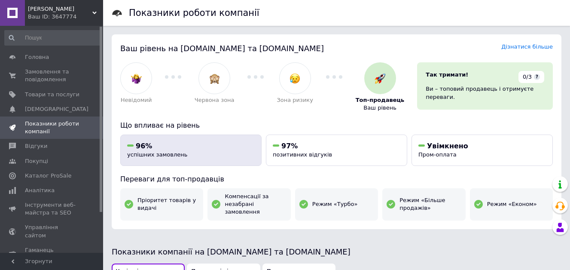
click at [159, 143] on div "96%" at bounding box center [191, 145] width 128 height 9
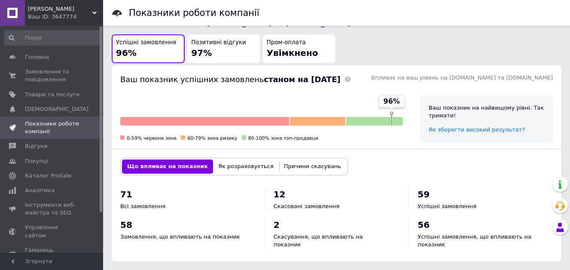
scroll to position [254, 0]
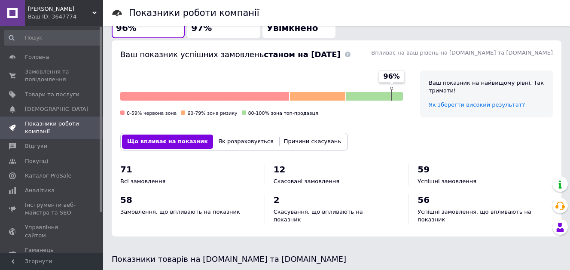
click at [224, 142] on div "Що впливає на показник Як розраховується Причини скасувань" at bounding box center [234, 141] width 228 height 17
click at [227, 135] on button "Як розраховується" at bounding box center [246, 142] width 66 height 14
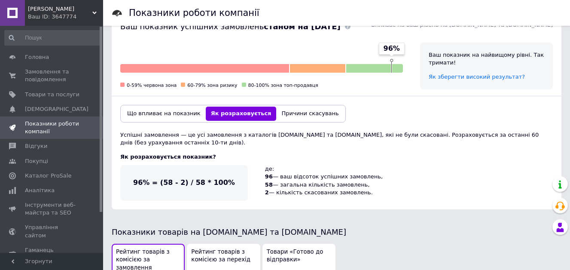
scroll to position [297, 0]
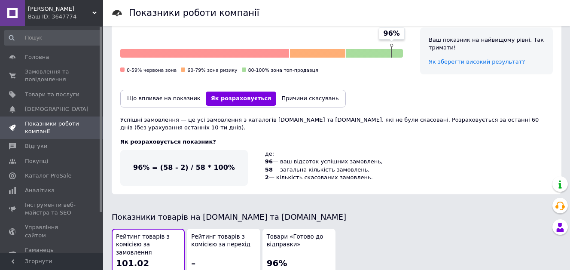
click at [284, 92] on button "Причини скасувань" at bounding box center [309, 99] width 67 height 14
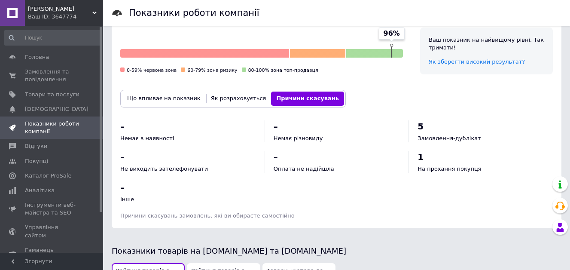
click at [227, 92] on button "Як розраховується" at bounding box center [239, 99] width 66 height 14
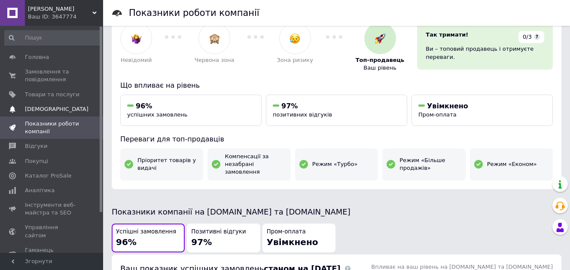
scroll to position [39, 0]
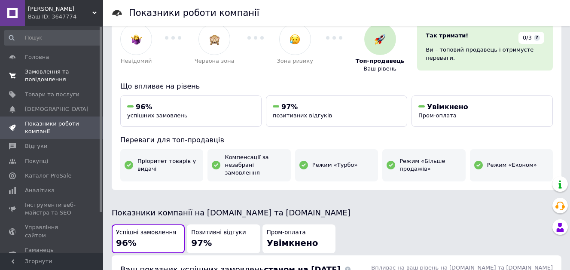
click at [42, 81] on span "Замовлення та повідомлення" at bounding box center [52, 75] width 55 height 15
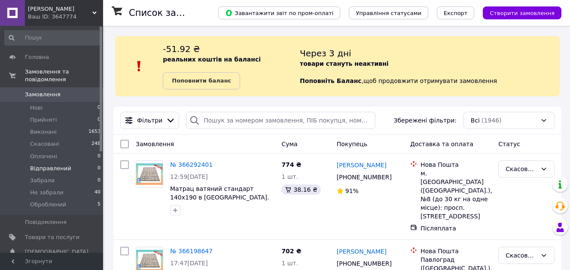
click at [61, 165] on span "Відправлений" at bounding box center [50, 169] width 41 height 8
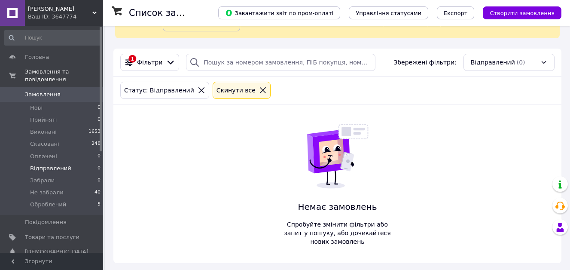
scroll to position [60, 0]
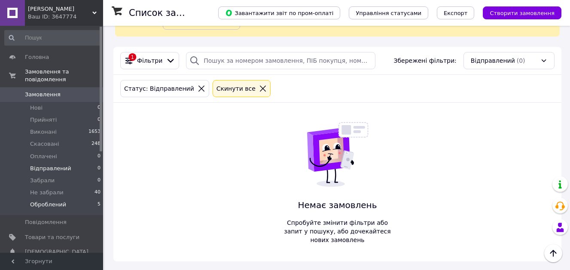
click at [38, 201] on span "Оброблений" at bounding box center [48, 205] width 36 height 8
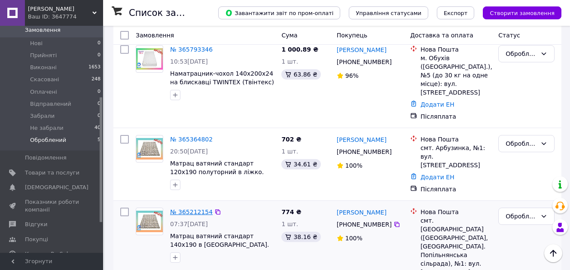
scroll to position [129, 0]
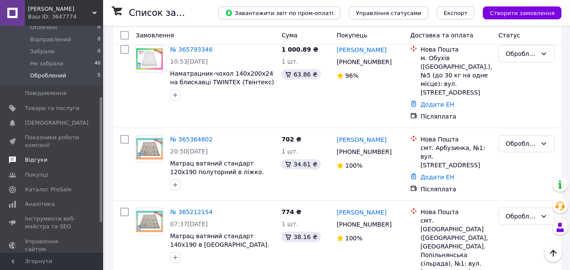
click at [47, 156] on span "Відгуки" at bounding box center [52, 160] width 55 height 8
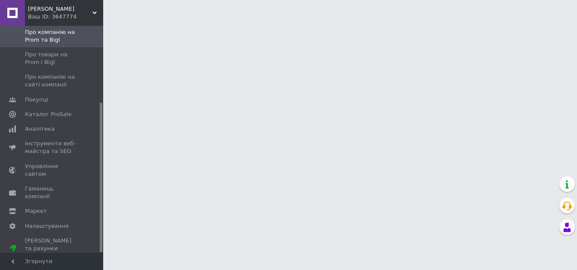
scroll to position [117, 0]
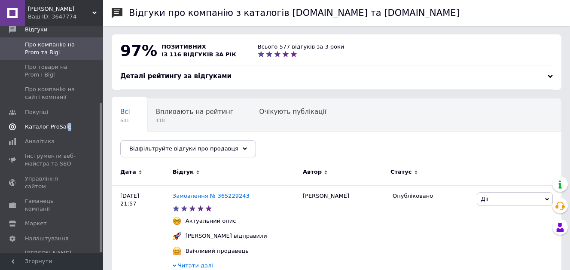
click at [56, 128] on span "Каталог ProSale" at bounding box center [48, 127] width 46 height 8
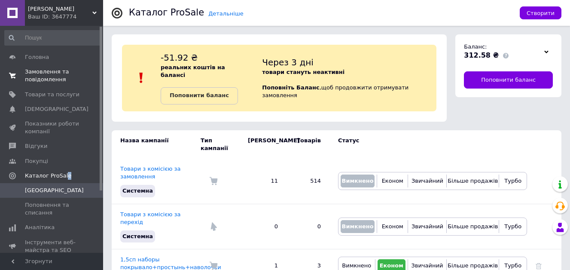
click at [56, 77] on span "Замовлення та повідомлення" at bounding box center [52, 75] width 55 height 15
